Goal: Use online tool/utility

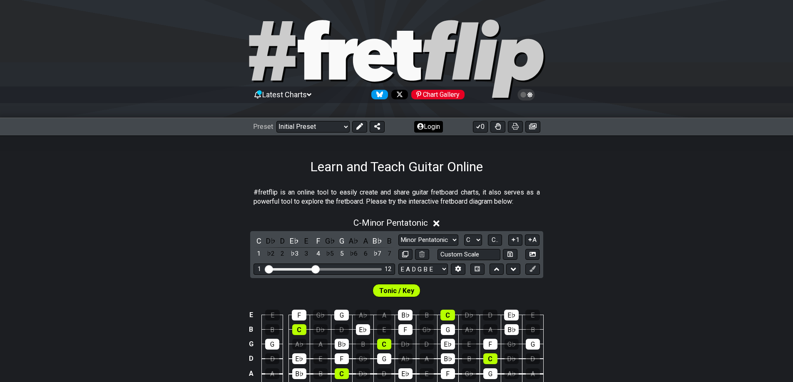
click at [426, 126] on button "Login" at bounding box center [428, 127] width 29 height 12
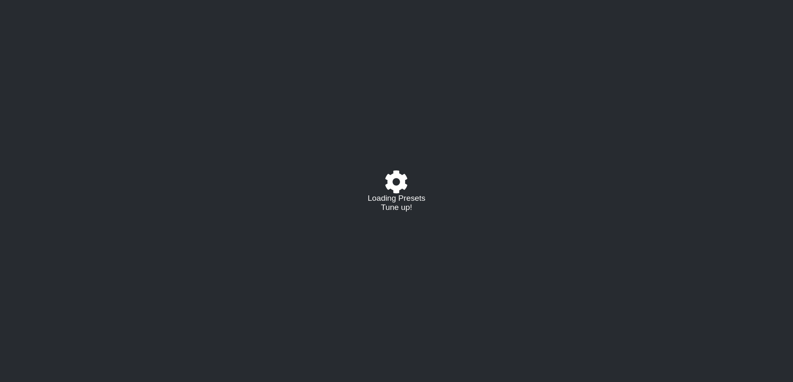
select select "C"
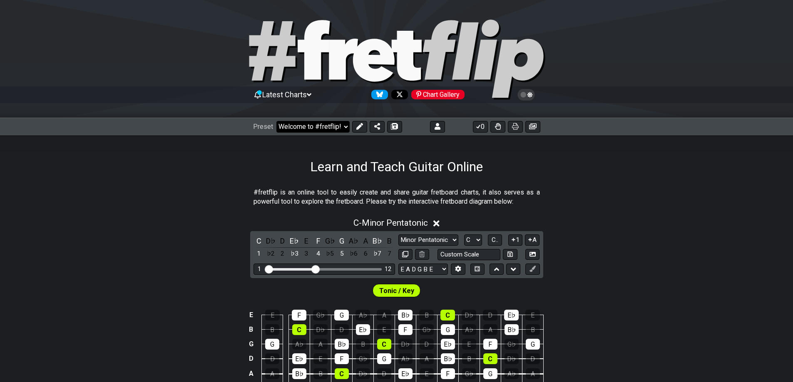
click at [317, 129] on select "Welcome to #fretflip! Initial Preset Custom Preset D Standard F Aeolian D Stand…" at bounding box center [312, 127] width 73 height 12
click at [609, 217] on div "C - Minor Pentatonic" at bounding box center [396, 220] width 793 height 15
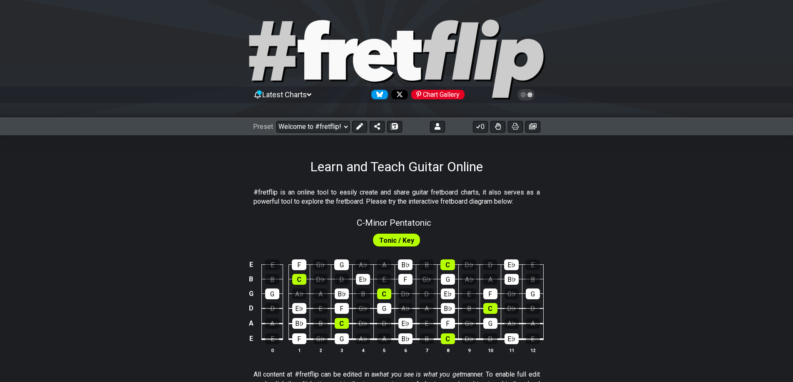
click at [452, 204] on p "#fretflip is an online tool to easily create and share guitar fretboard charts,…" at bounding box center [396, 197] width 286 height 19
click at [411, 212] on div "#fretflip is an online tool to easily create and share guitar fretboard charts,…" at bounding box center [396, 199] width 286 height 29
click at [375, 195] on p "#fretflip is an online tool to easily create and share guitar fretboard charts,…" at bounding box center [396, 197] width 286 height 19
click at [385, 221] on span "C - Minor Pentatonic" at bounding box center [394, 223] width 74 height 10
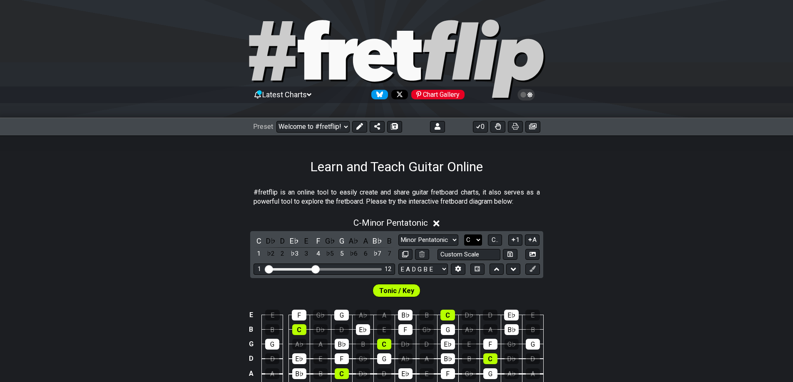
click at [477, 243] on select "A♭ A A♯ B♭ B C C♯ D♭ D D♯ E♭ E F F♯ G♭ G G♯" at bounding box center [473, 240] width 18 height 11
select select "A"
click at [464, 235] on select "A♭ A A♯ B♭ B C C♯ D♭ D D♯ E♭ E F F♯ G♭ G G♯" at bounding box center [473, 240] width 18 height 11
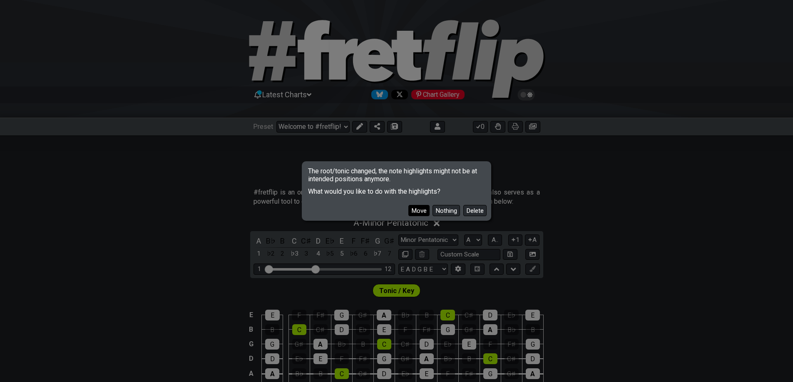
click at [423, 209] on button "Move" at bounding box center [418, 210] width 21 height 11
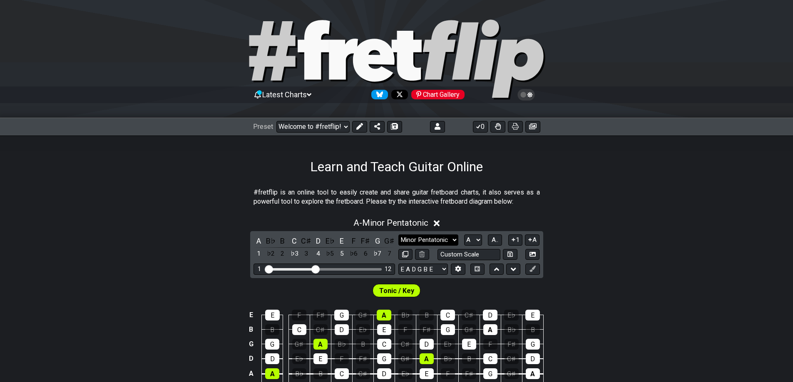
click at [437, 240] on select "Minor Pentatonic Click to edit Minor Pentatonic Major Pentatonic Minor Blues Ma…" at bounding box center [428, 240] width 60 height 11
select select "Minor / Aeolian"
click at [398, 235] on select "Minor Pentatonic Click to edit Minor Pentatonic Major Pentatonic Minor Blues Ma…" at bounding box center [428, 240] width 60 height 11
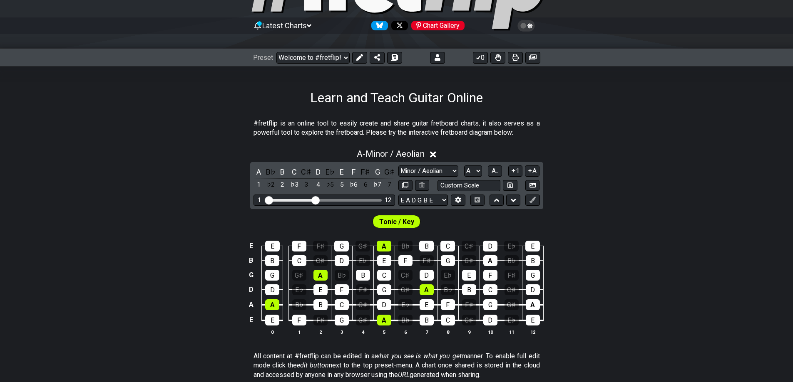
scroll to position [69, 0]
click at [404, 221] on span "Tonic / Key" at bounding box center [396, 222] width 35 height 12
click at [358, 60] on icon at bounding box center [359, 57] width 7 height 7
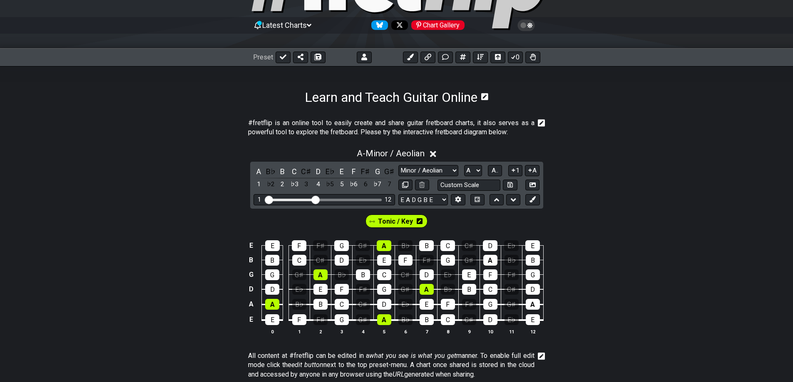
click at [402, 222] on span "Tonic / Key" at bounding box center [395, 222] width 35 height 12
click at [535, 304] on div "A" at bounding box center [533, 304] width 14 height 11
click at [484, 255] on div "A" at bounding box center [490, 260] width 14 height 11
click at [399, 223] on span "Tonic / Key" at bounding box center [395, 222] width 33 height 12
click at [280, 57] on icon at bounding box center [283, 57] width 7 height 7
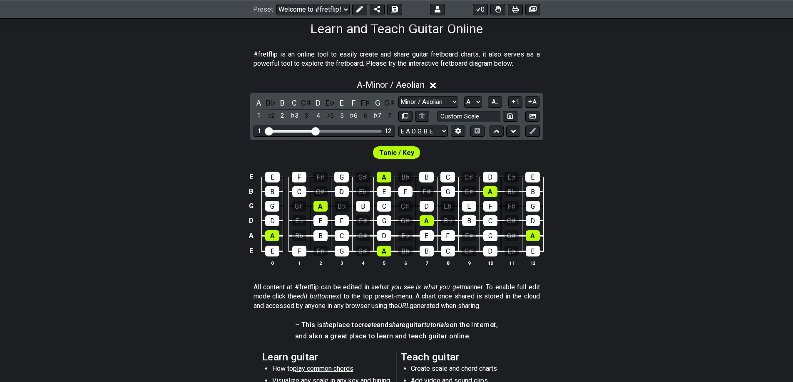
scroll to position [139, 0]
